Goal: Task Accomplishment & Management: Manage account settings

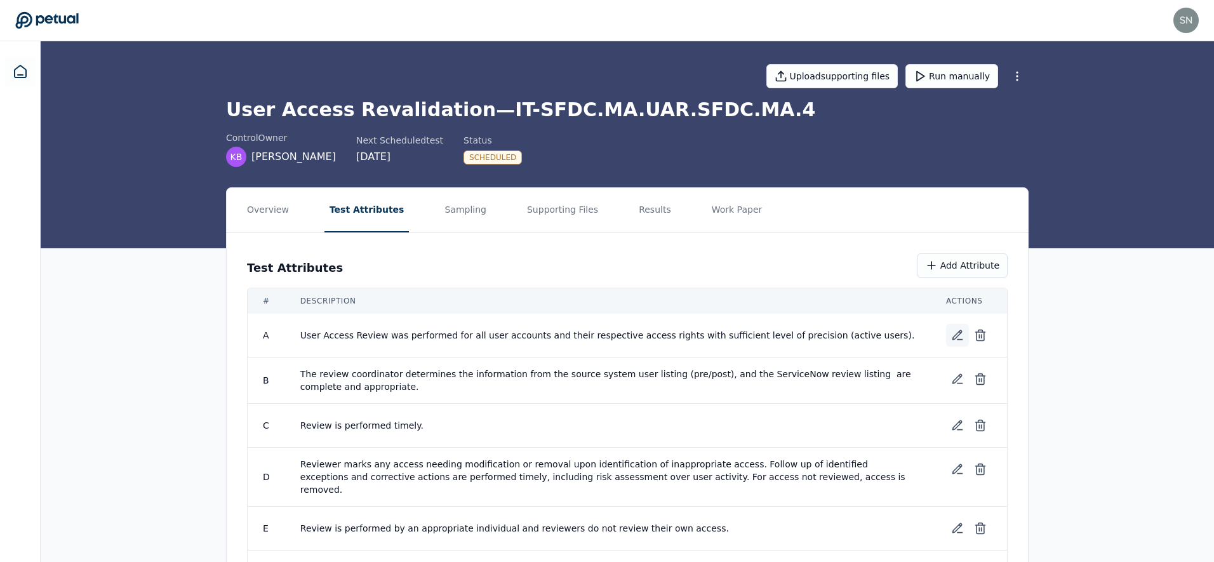
click at [955, 331] on icon at bounding box center [957, 335] width 13 height 13
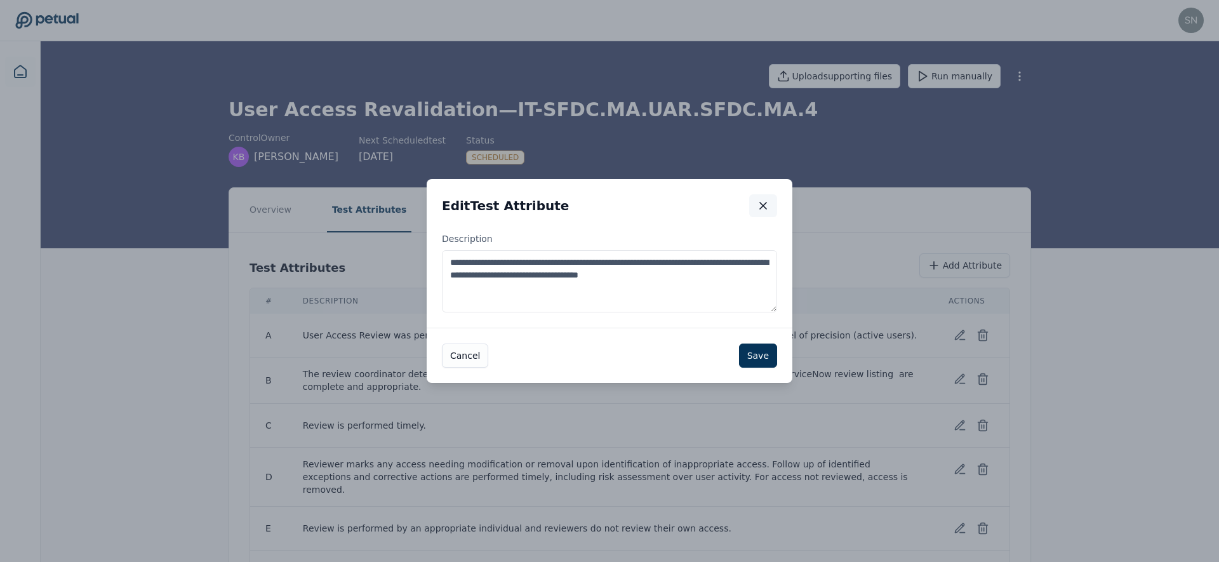
click at [762, 208] on icon "button" at bounding box center [763, 205] width 13 height 13
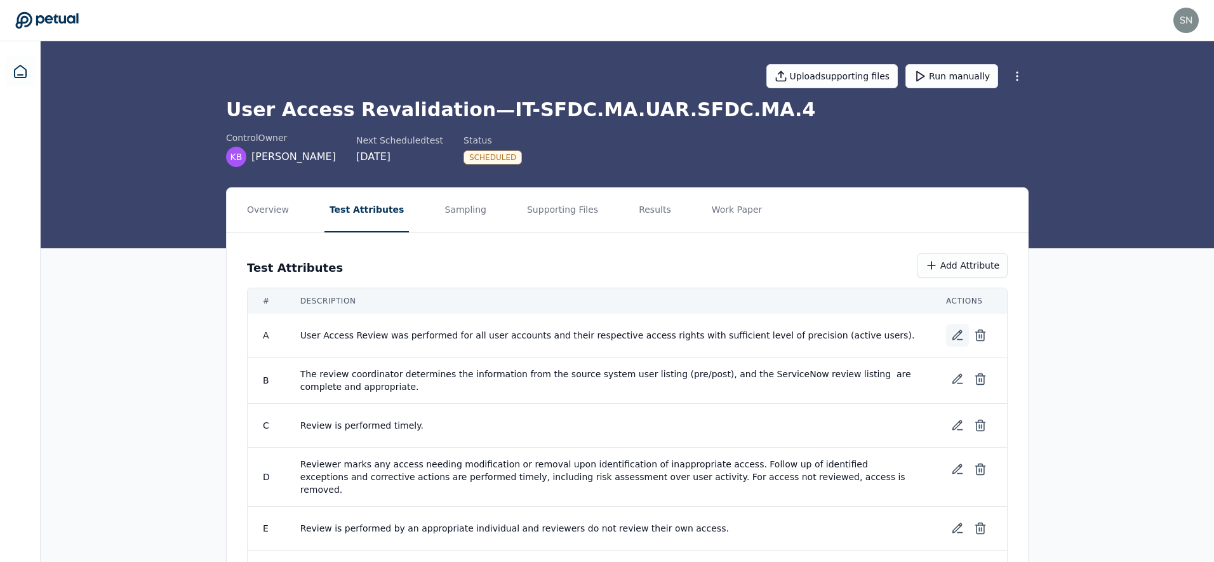
click at [955, 336] on icon at bounding box center [957, 335] width 13 height 13
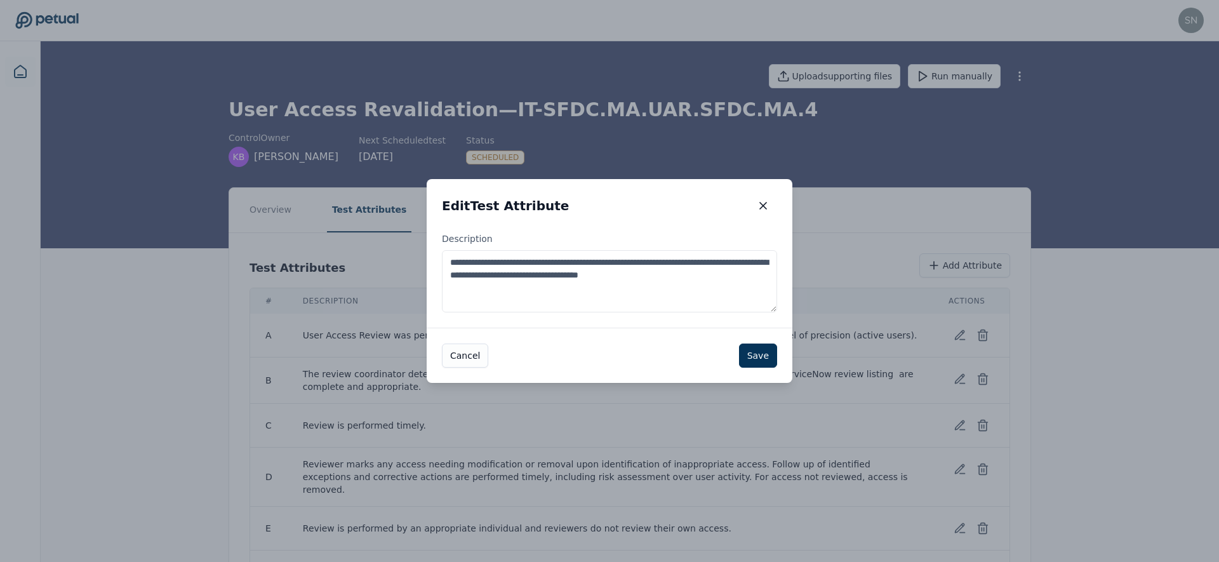
drag, startPoint x: 773, startPoint y: 308, endPoint x: 774, endPoint y: 326, distance: 17.8
click at [774, 326] on div "**********" at bounding box center [610, 279] width 366 height 95
click at [760, 198] on button "button" at bounding box center [763, 205] width 28 height 23
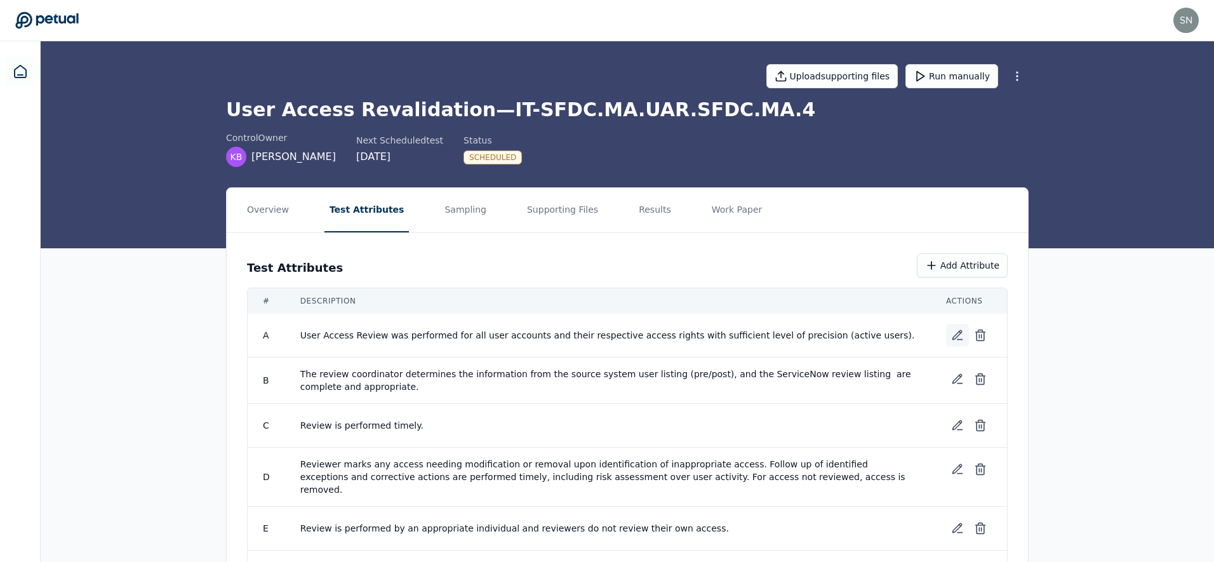
click at [951, 331] on icon at bounding box center [957, 335] width 13 height 13
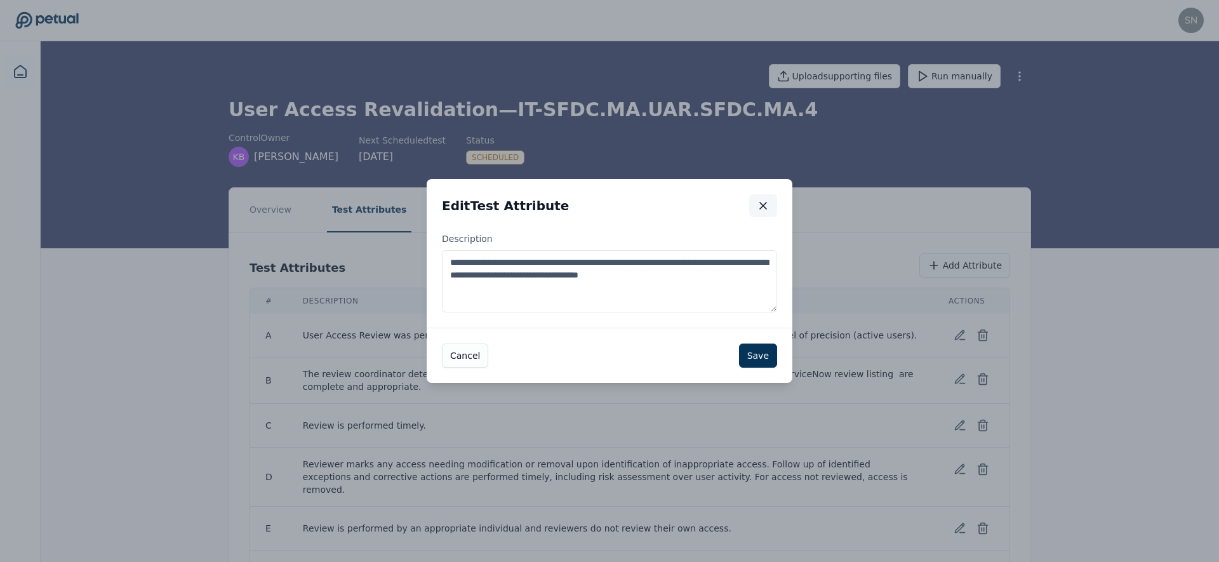
click at [767, 203] on icon "button" at bounding box center [763, 205] width 13 height 13
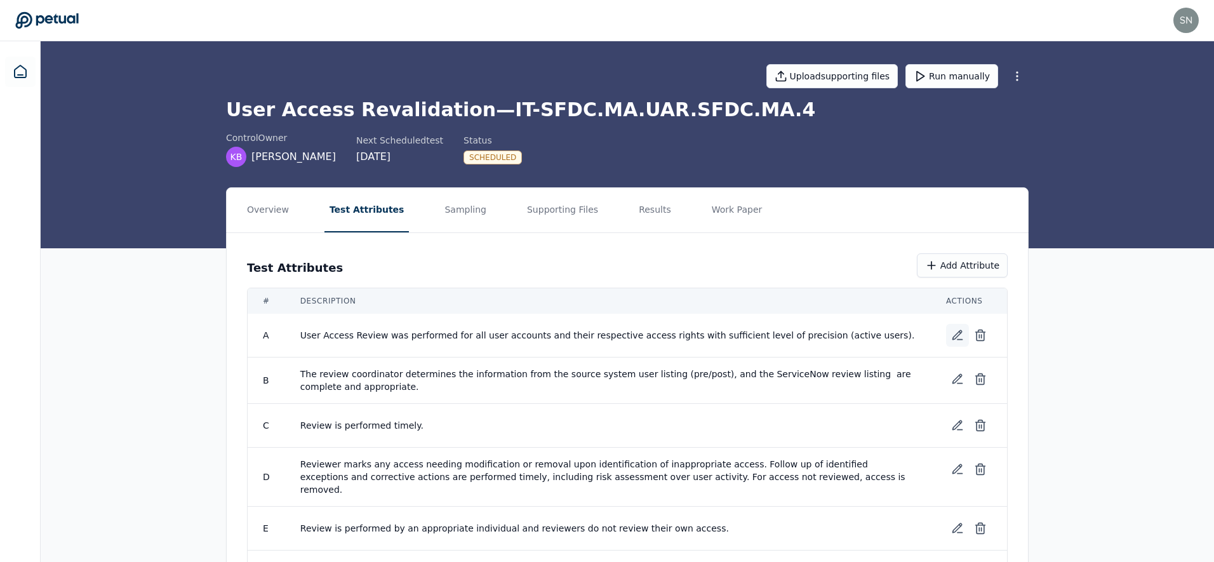
click at [959, 331] on icon at bounding box center [960, 332] width 2 height 2
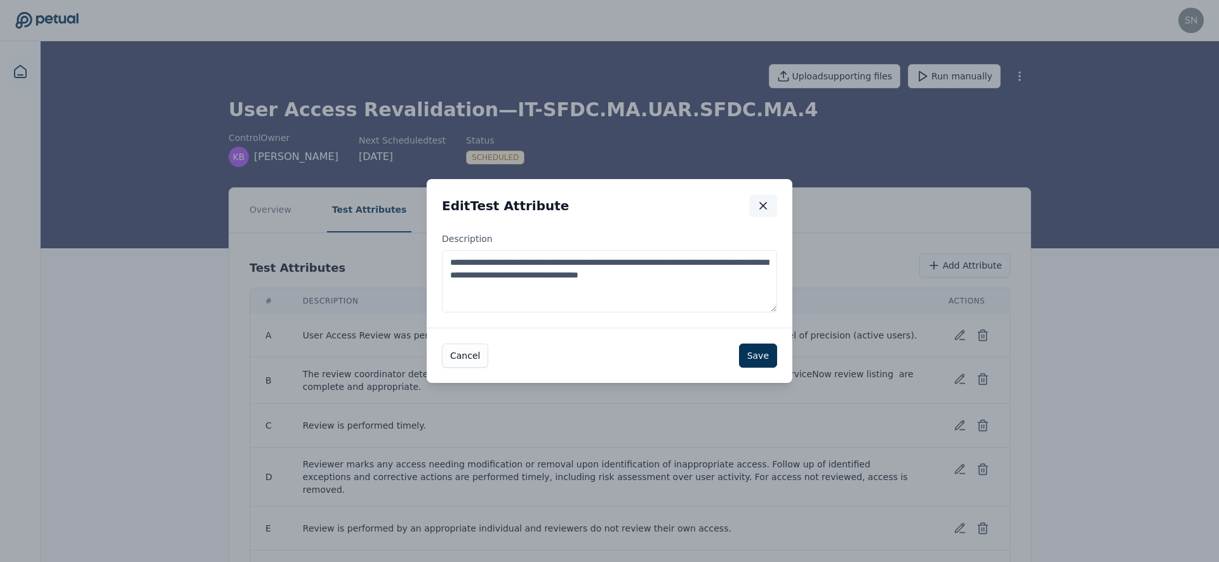
click at [767, 204] on icon "button" at bounding box center [763, 205] width 13 height 13
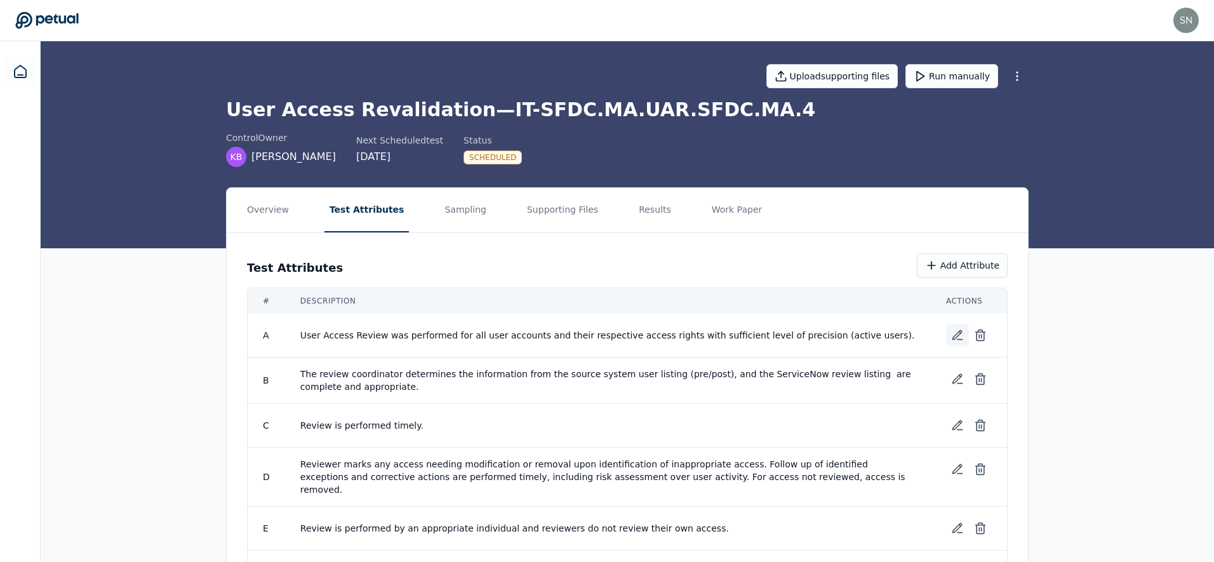
click at [957, 331] on icon at bounding box center [957, 335] width 13 height 13
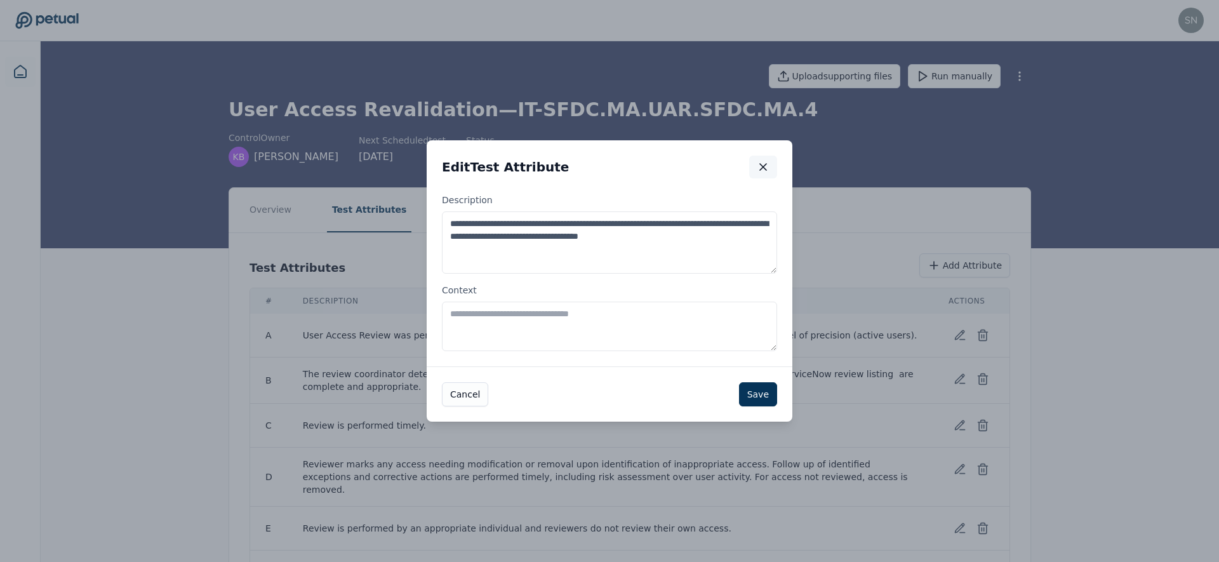
click at [764, 167] on icon "button" at bounding box center [763, 167] width 13 height 13
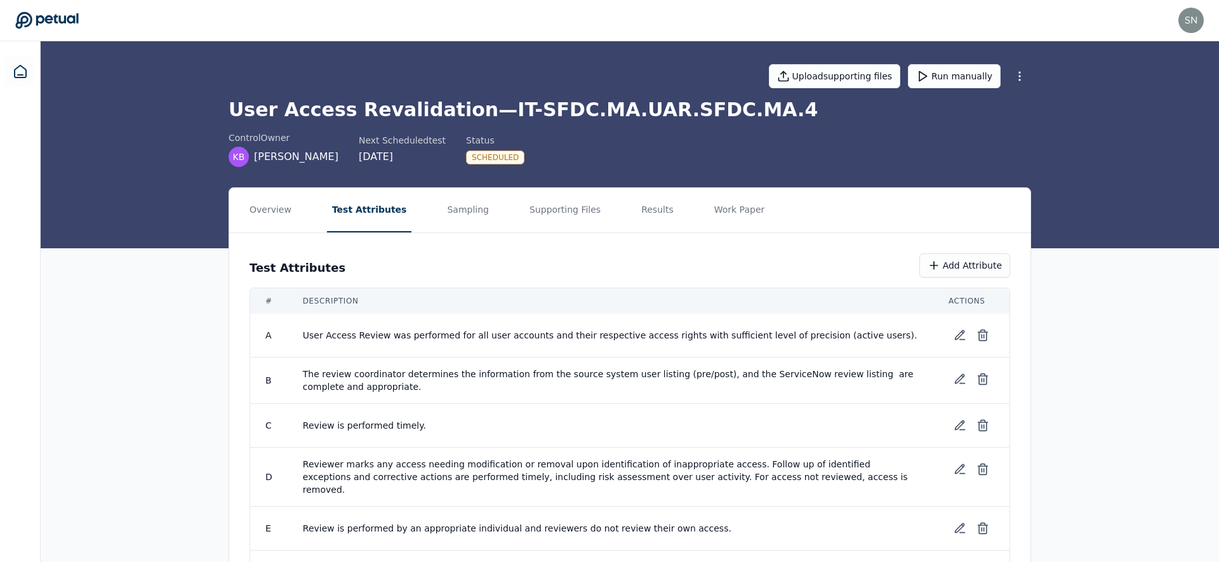
click at [1018, 74] on html "[EMAIL_ADDRESS] [EMAIL_ADDRESS] Sign out Upload supporting files Run manually U…" at bounding box center [609, 317] width 1219 height 635
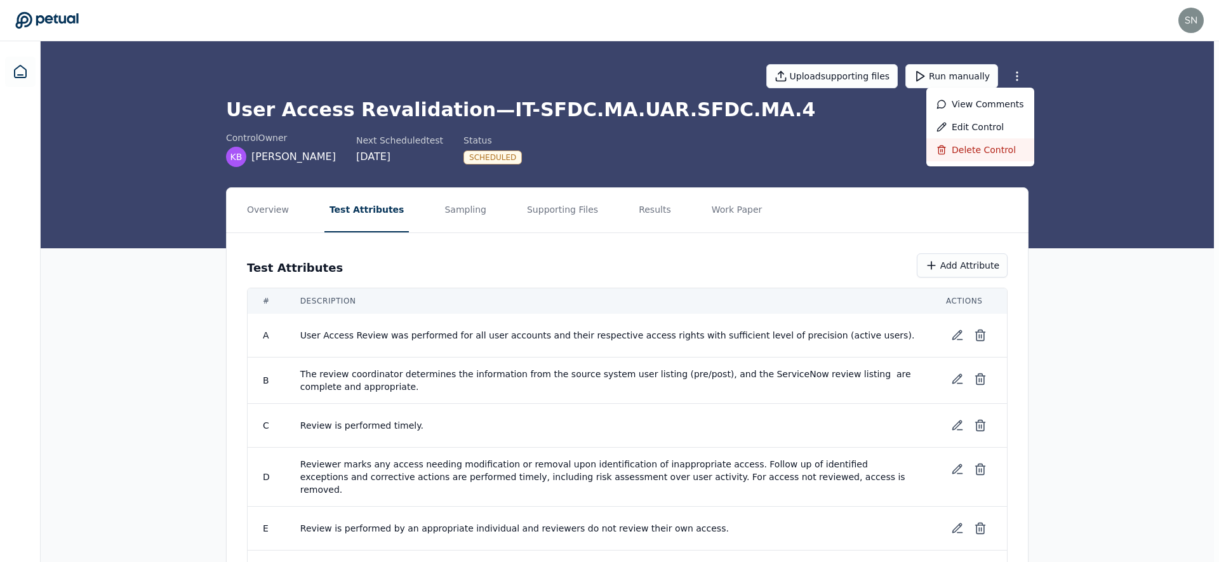
click at [998, 143] on div "Delete control" at bounding box center [980, 149] width 108 height 23
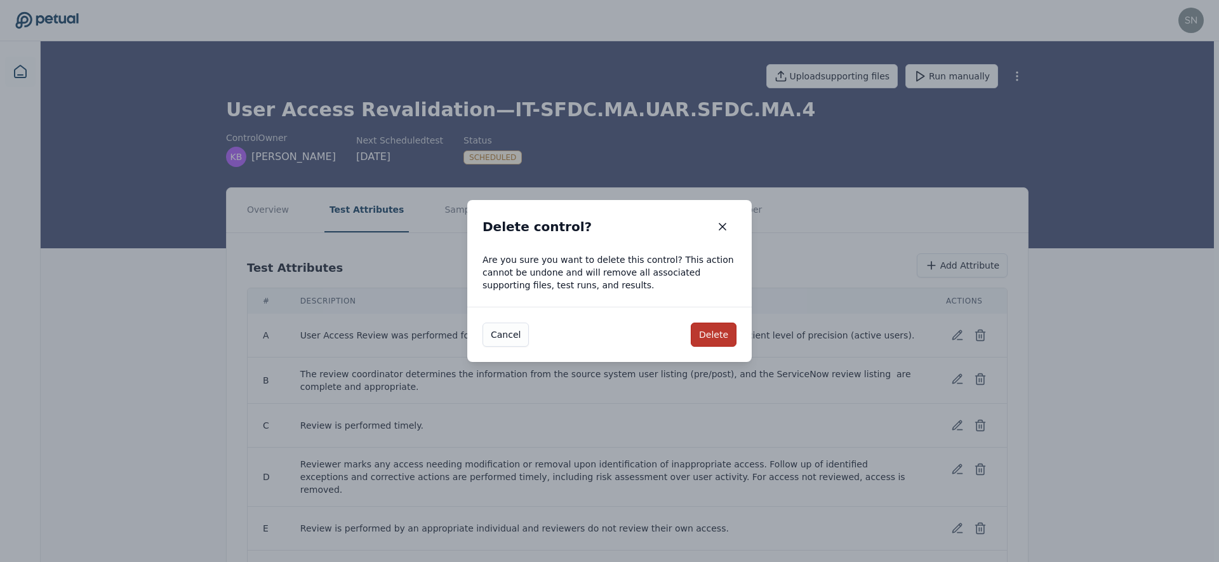
click at [698, 340] on button "Delete" at bounding box center [714, 334] width 46 height 24
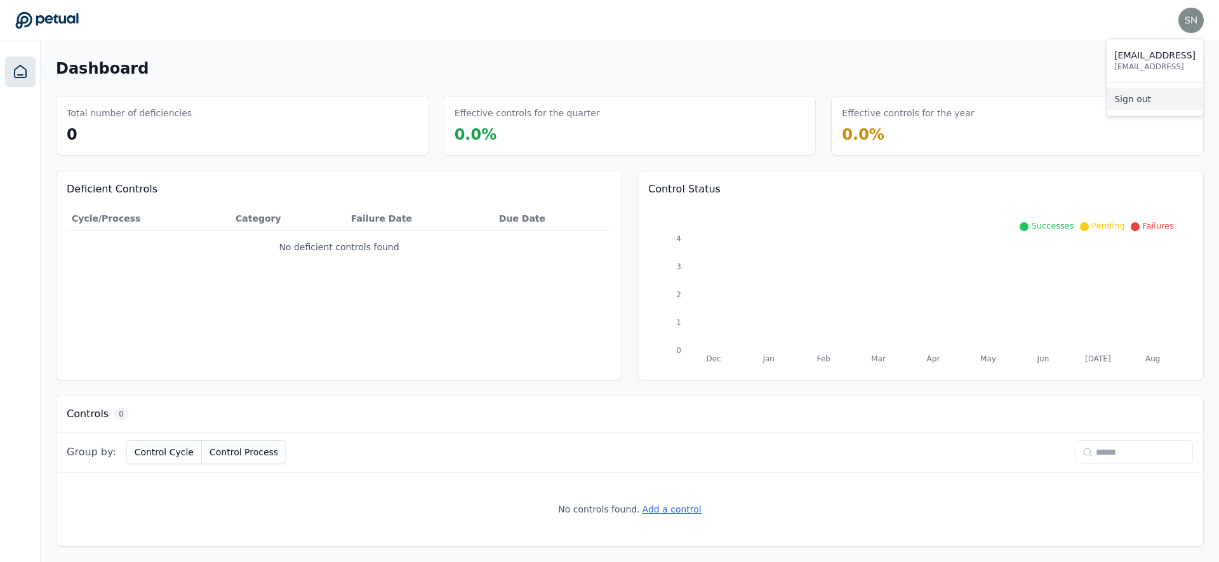
click at [1160, 104] on link "Sign out" at bounding box center [1154, 99] width 96 height 23
